Goal: Information Seeking & Learning: Learn about a topic

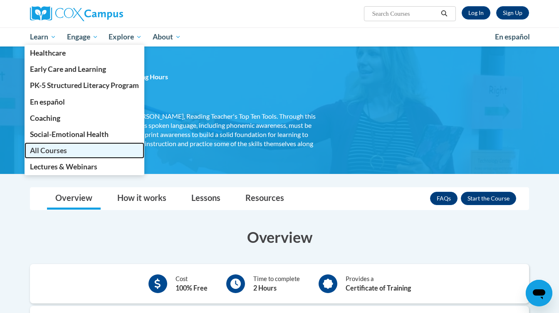
click at [41, 145] on link "All Courses" at bounding box center [85, 151] width 120 height 16
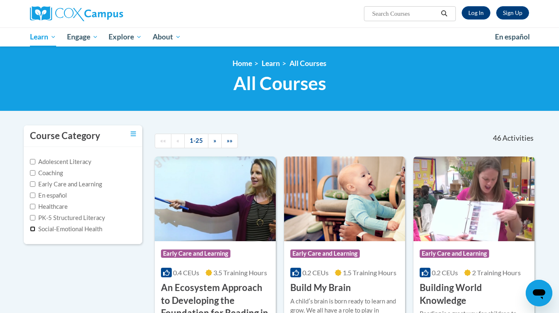
click at [32, 230] on input "Social-Emotional Health" at bounding box center [32, 229] width 5 height 5
checkbox input "true"
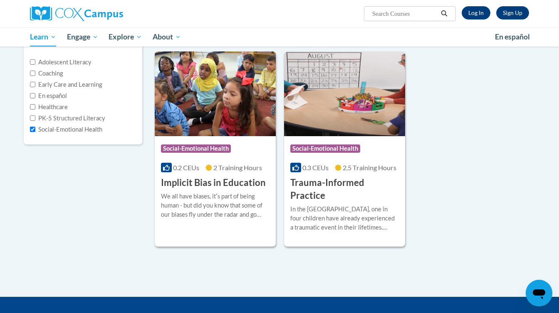
scroll to position [68, 0]
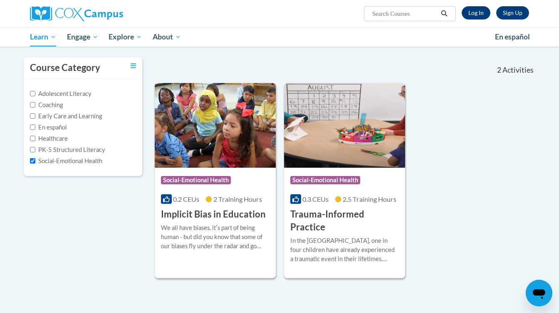
click at [54, 116] on label "Early Care and Learning" at bounding box center [66, 116] width 72 height 9
click at [35, 116] on input "Early Care and Learning" at bounding box center [32, 115] width 5 height 5
checkbox input "true"
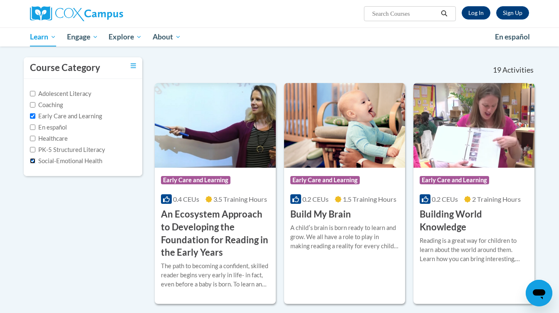
click at [33, 160] on input "Social-Emotional Health" at bounding box center [32, 160] width 5 height 5
checkbox input "false"
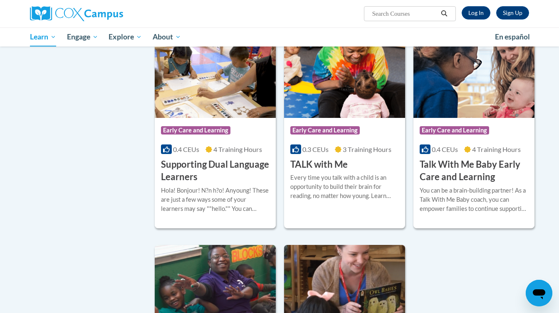
scroll to position [881, 0]
